Goal: Navigation & Orientation: Find specific page/section

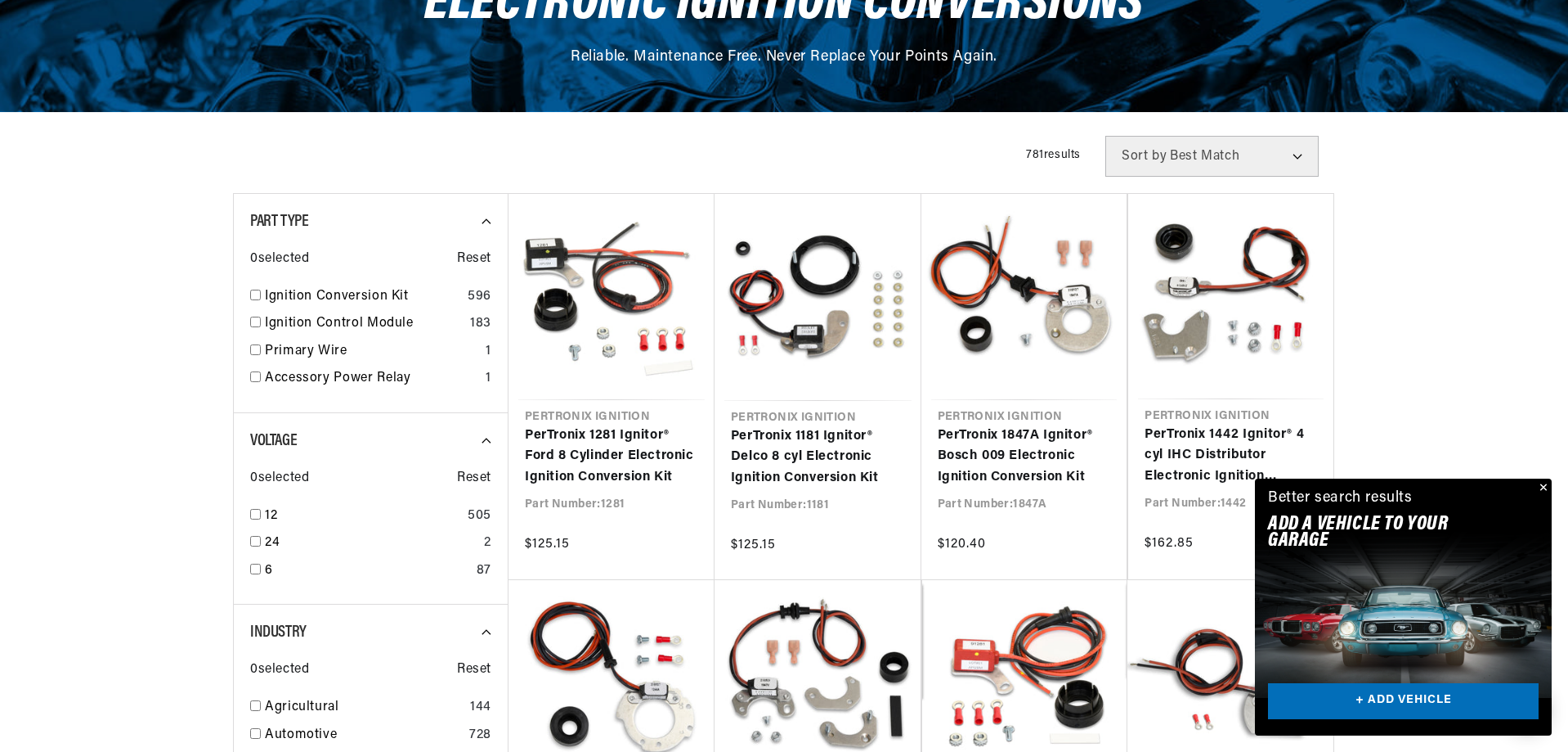
click at [1544, 486] on button "Close" at bounding box center [1541, 488] width 19 height 19
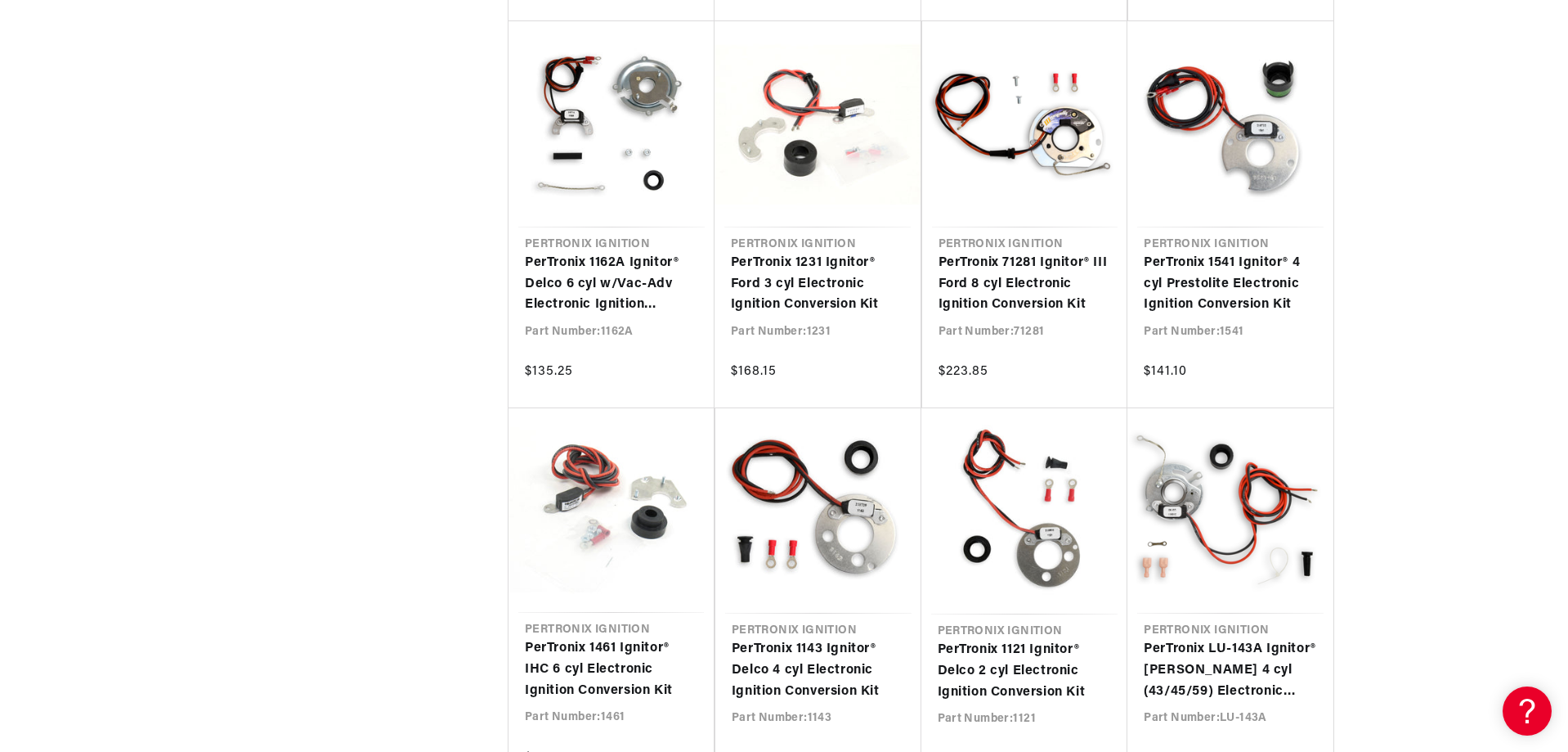
scroll to position [0, 496]
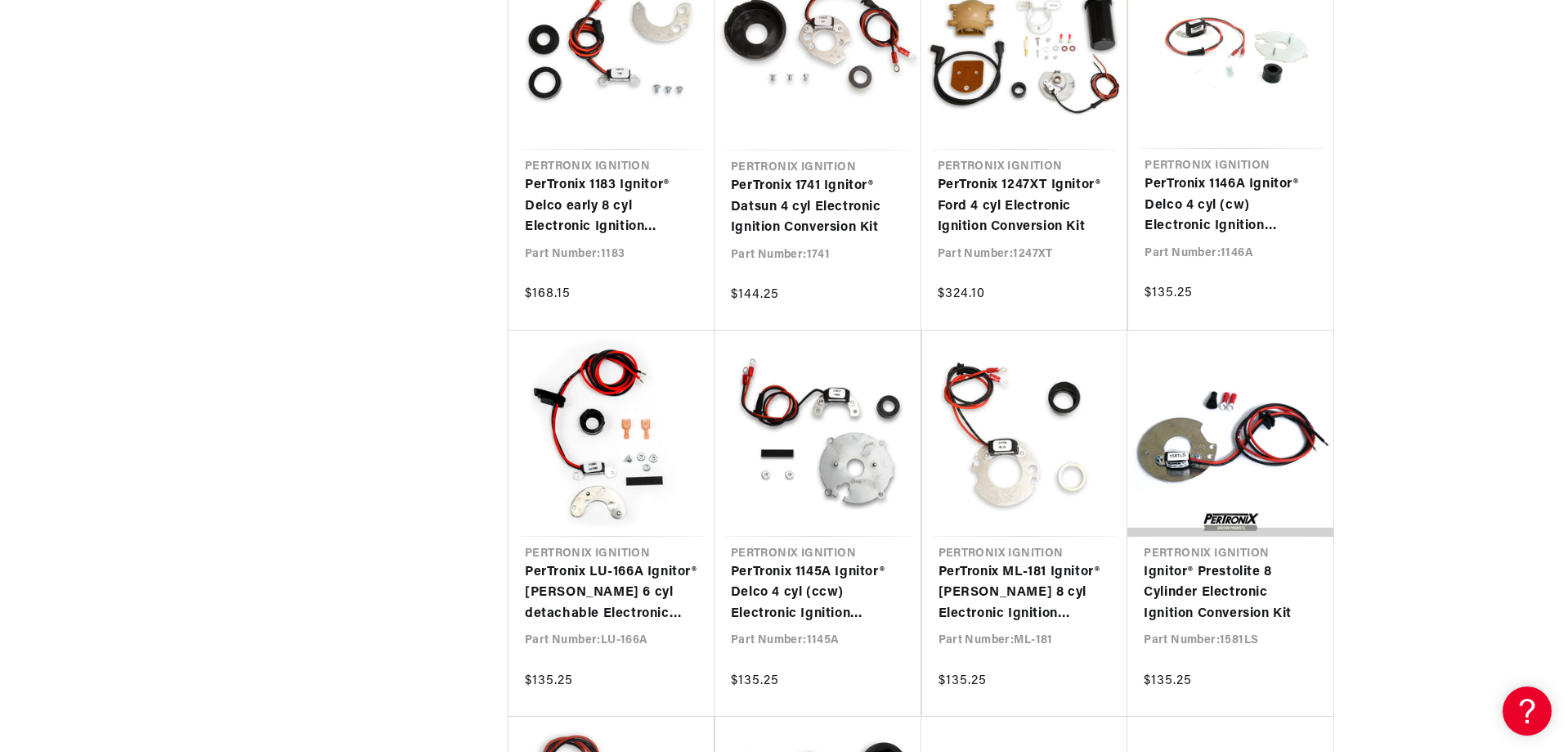
scroll to position [2945, 0]
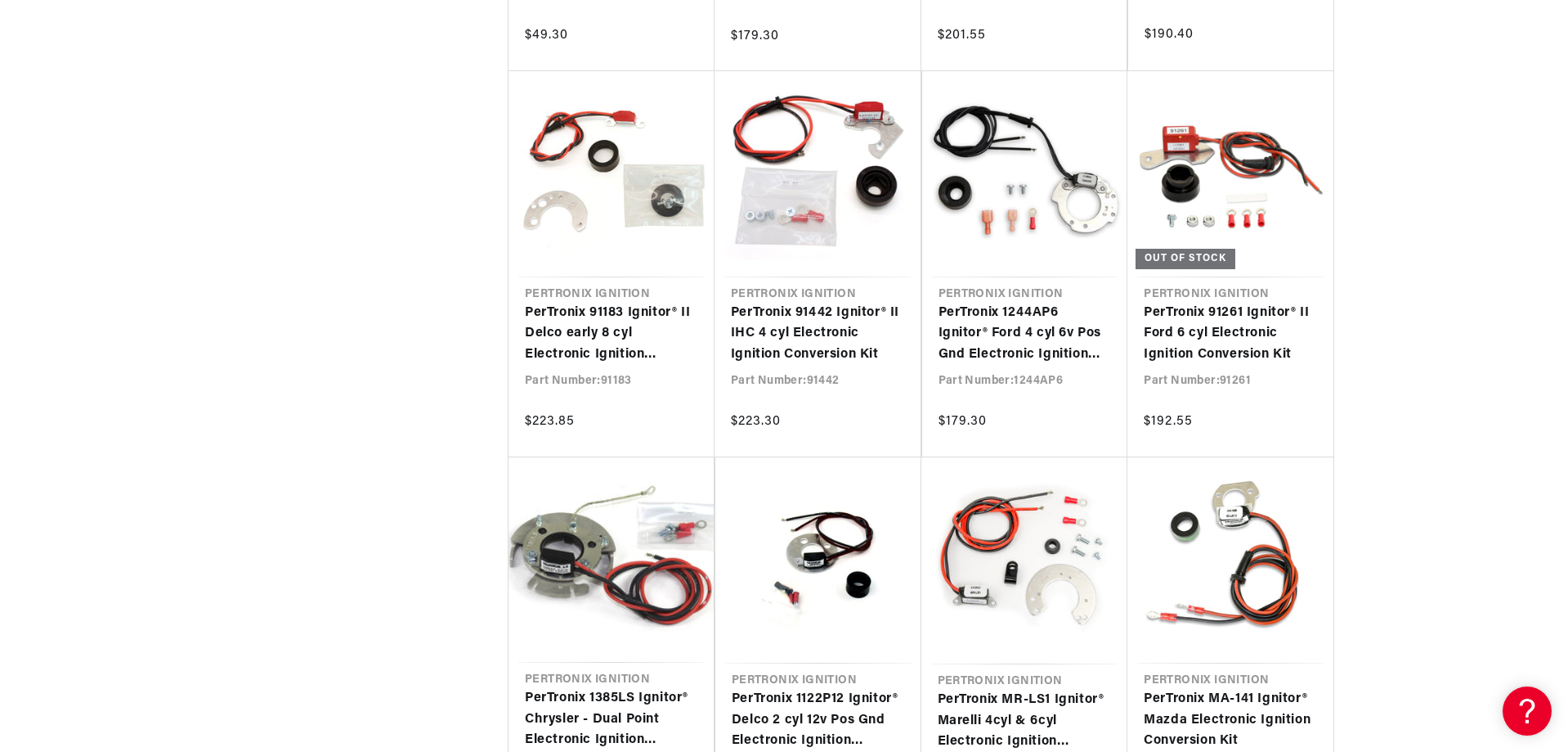
scroll to position [5398, 0]
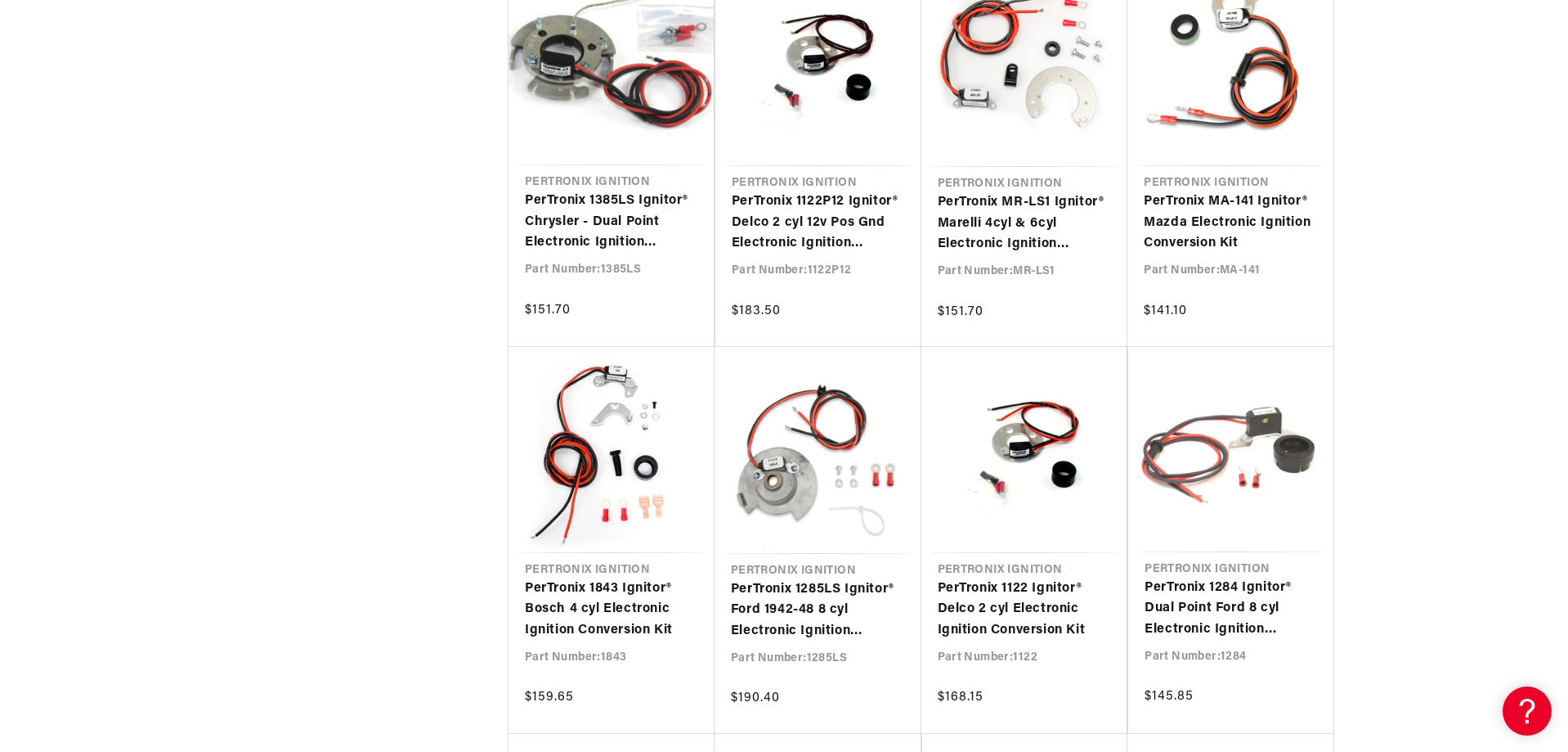
scroll to position [0, 496]
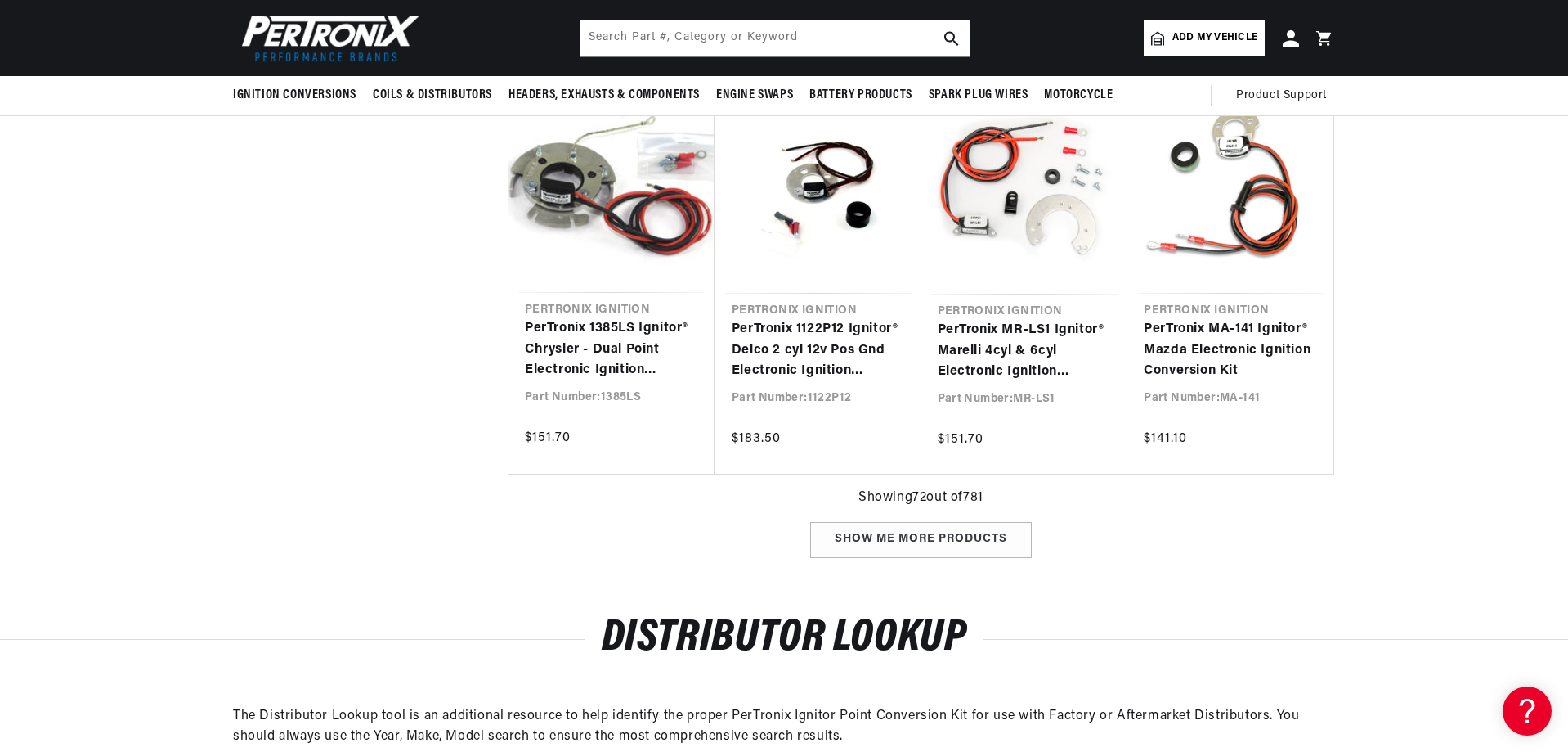
scroll to position [5753, 0]
